Goal: Navigation & Orientation: Find specific page/section

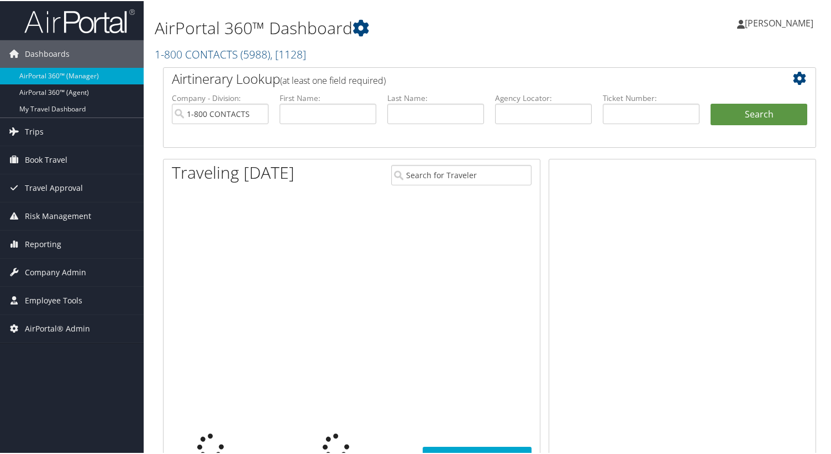
click at [215, 51] on link "1-800 CONTACTS ( 5988 ) , [ 1128 ]" at bounding box center [230, 53] width 151 height 15
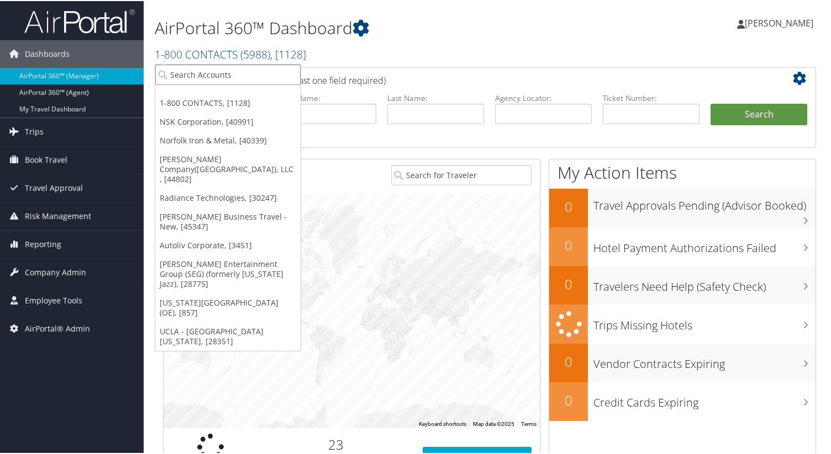
click at [223, 73] on input "search" at bounding box center [227, 74] width 145 height 20
paste input "FRONIUS"
type input "FRONIUS"
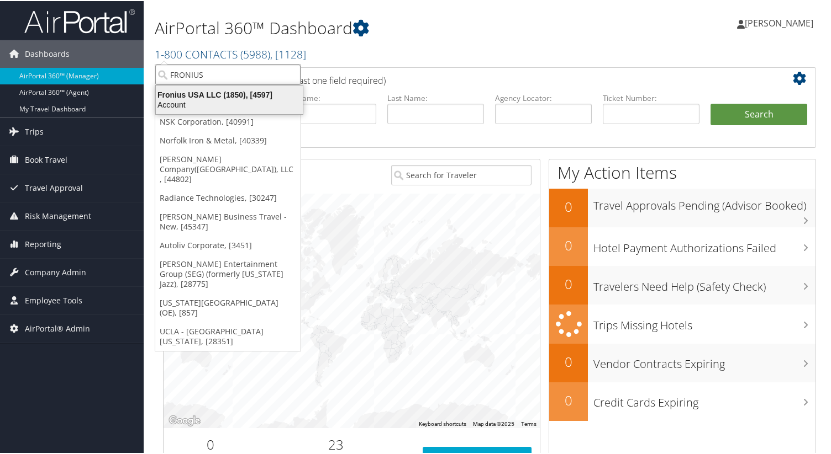
click at [225, 88] on div "Fronius USA LLC (1850), [4597] Account" at bounding box center [229, 98] width 144 height 25
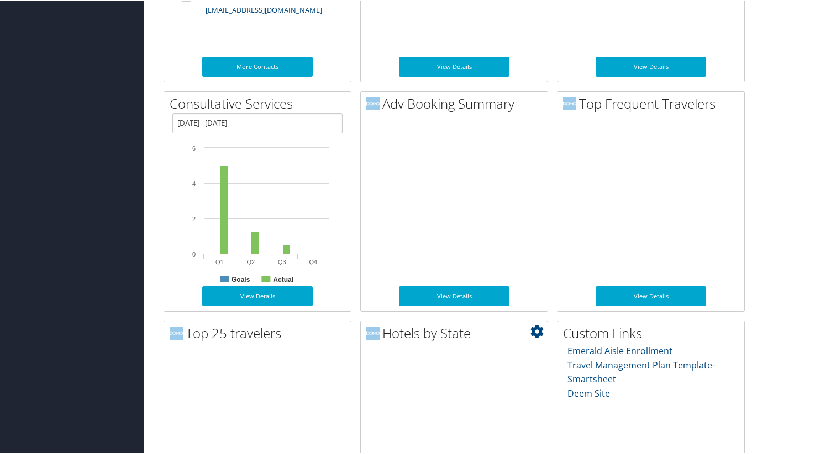
scroll to position [662, 0]
